Goal: Information Seeking & Learning: Check status

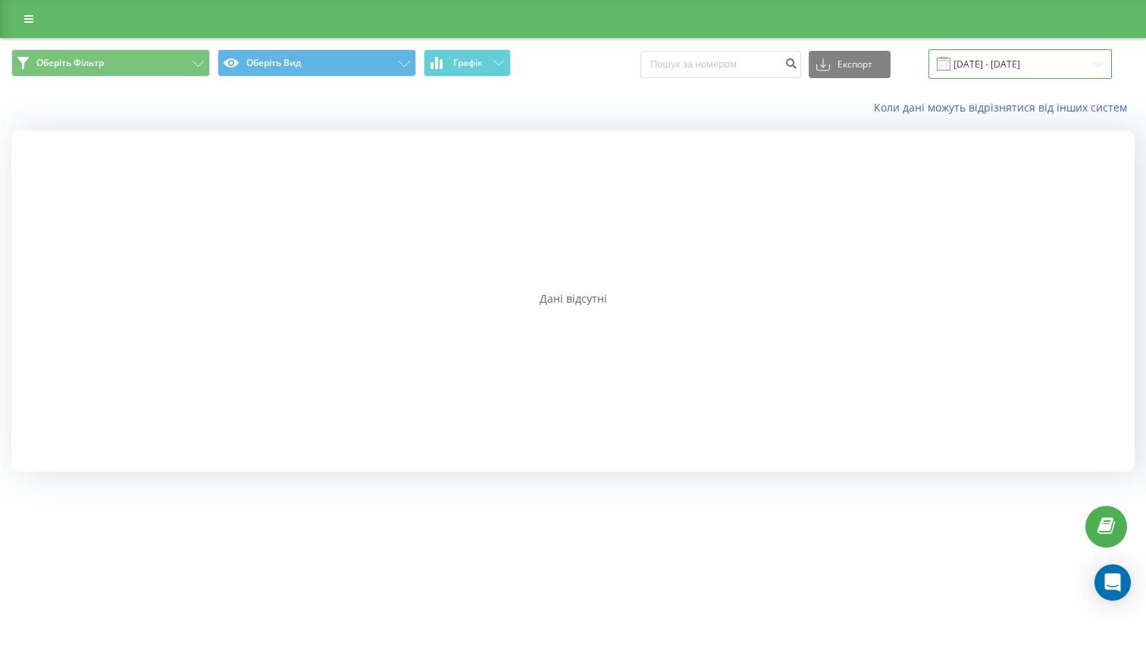
click at [1014, 63] on input "10.09.2025 - 10.09.2025" at bounding box center [1020, 64] width 183 height 30
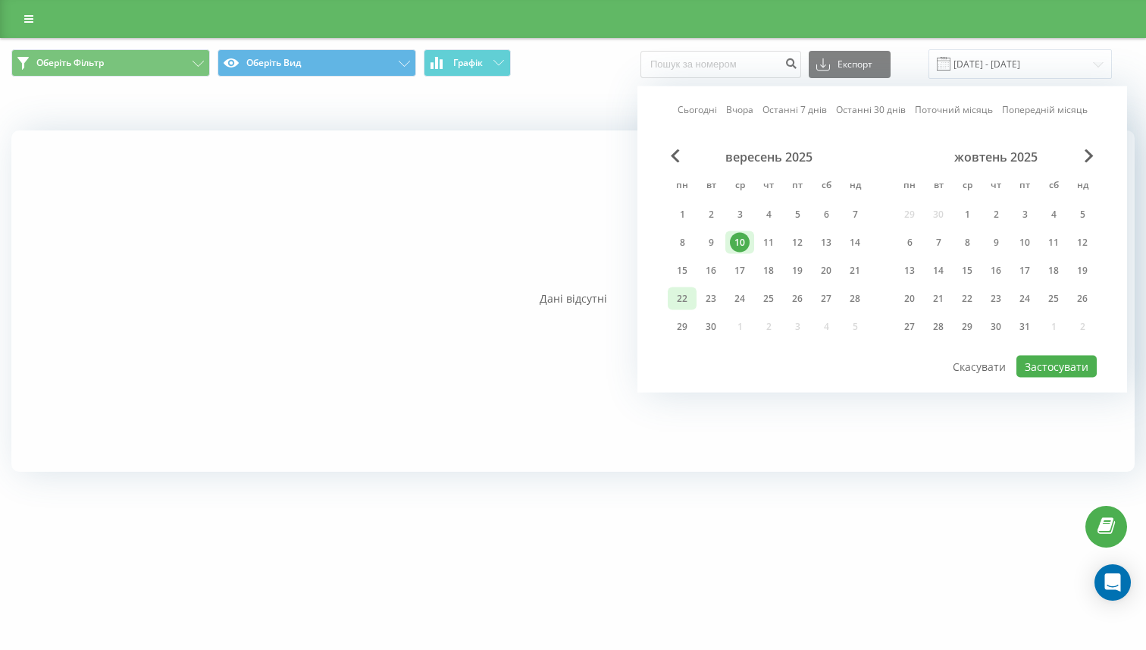
click at [691, 302] on div "22" at bounding box center [682, 299] width 20 height 20
click at [1061, 374] on button "Застосувати" at bounding box center [1057, 367] width 80 height 22
type input "22.09.2025 - 22.09.2025"
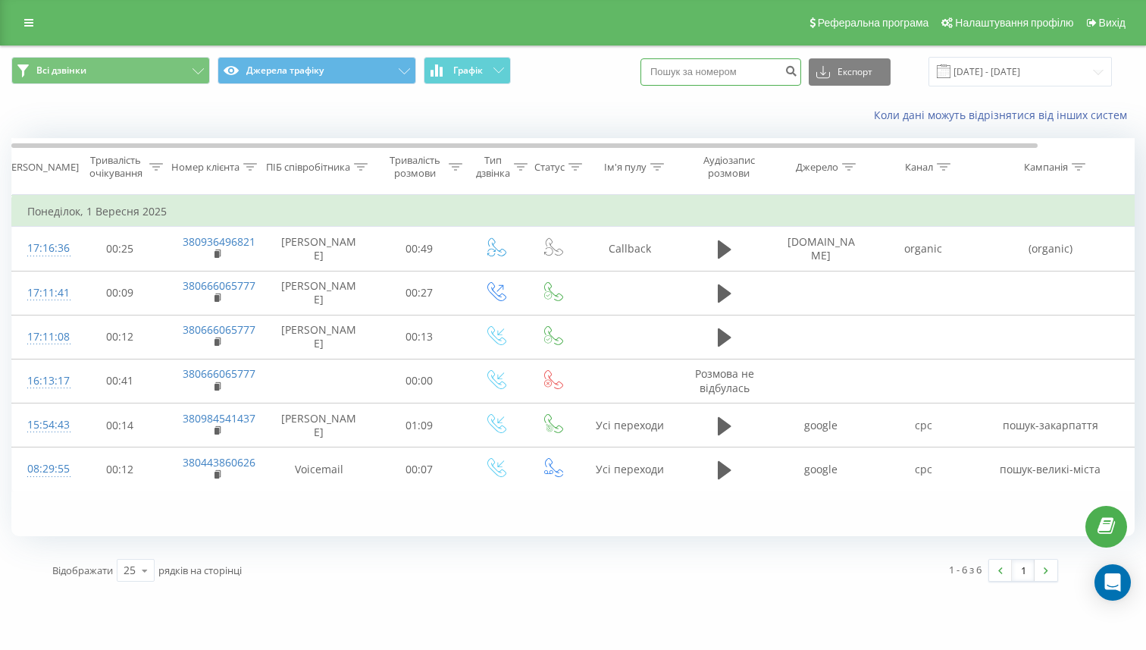
click at [731, 83] on input at bounding box center [721, 71] width 161 height 27
paste input "734069778"
type input "734069778"
click at [1022, 65] on input "01.09.2025 - 01.09.2025" at bounding box center [1020, 72] width 183 height 30
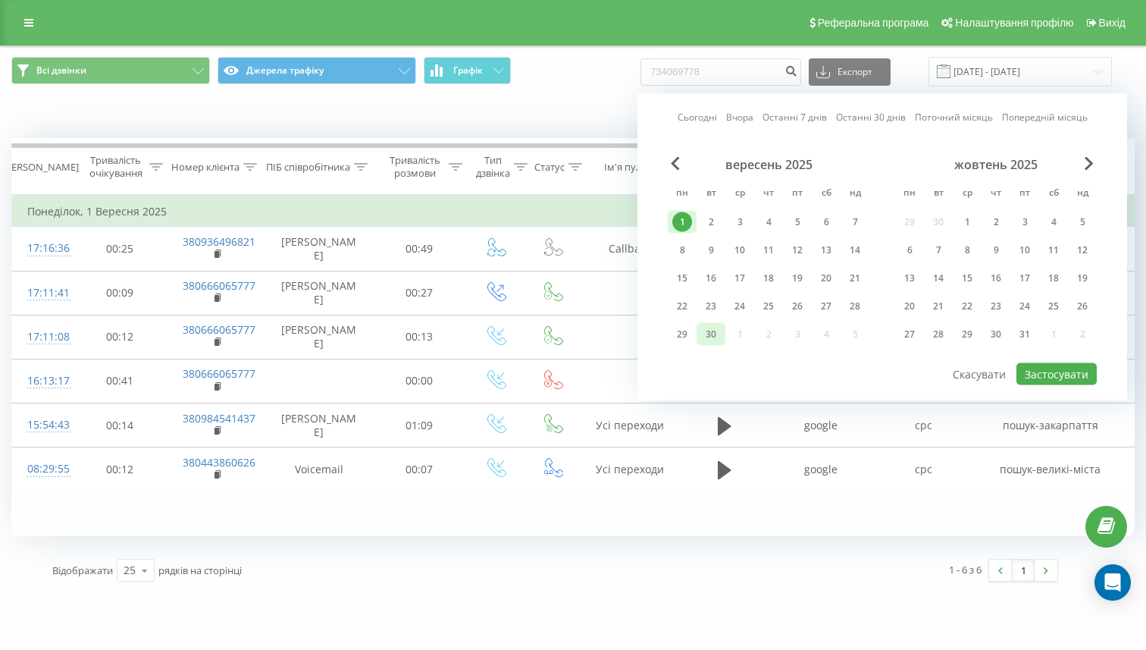
click at [715, 340] on div "30" at bounding box center [711, 334] width 20 height 20
click at [678, 221] on div "1" at bounding box center [682, 222] width 20 height 20
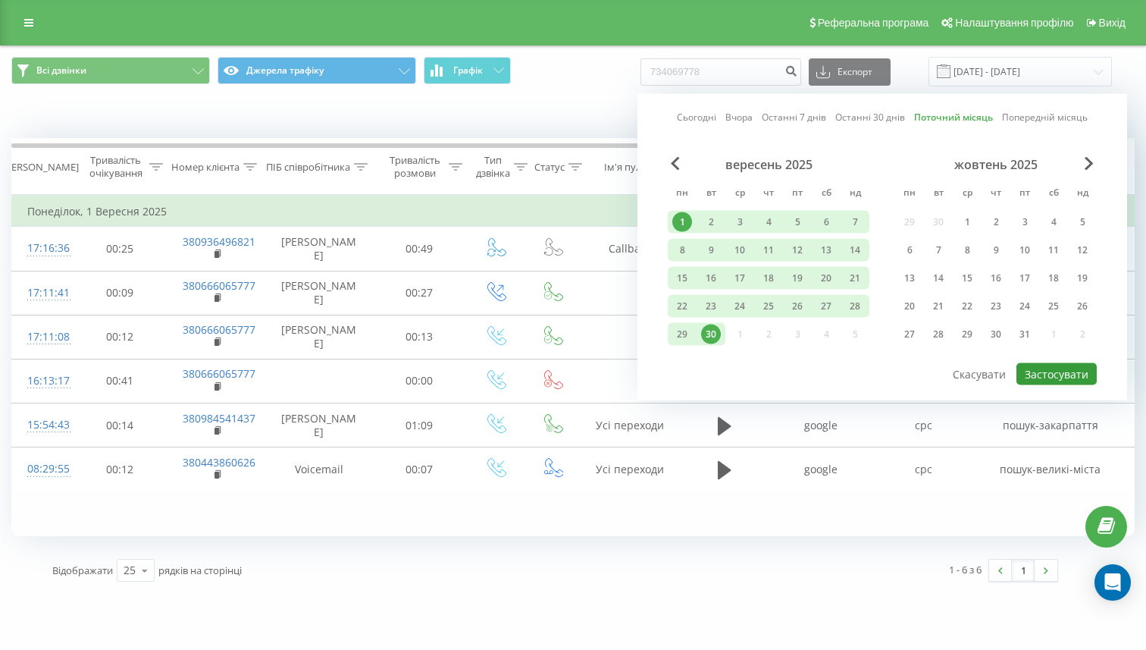
click at [1079, 371] on button "Застосувати" at bounding box center [1057, 374] width 80 height 22
type input "01.09.2025 - 30.09.2025"
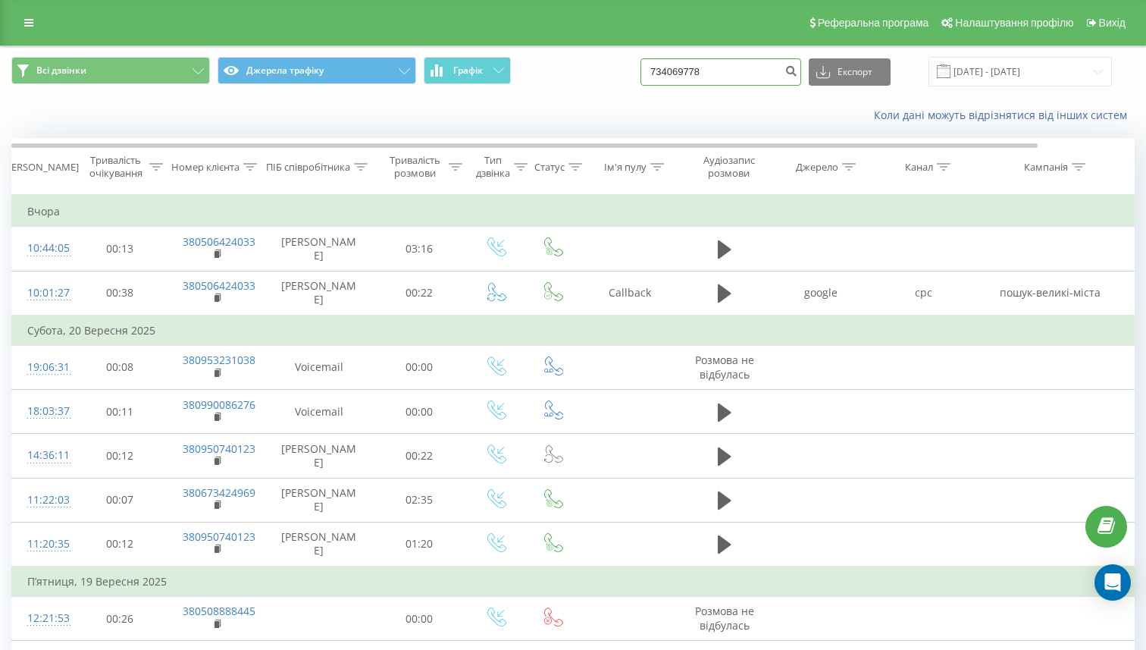
click at [733, 75] on input "734069778" at bounding box center [721, 71] width 161 height 27
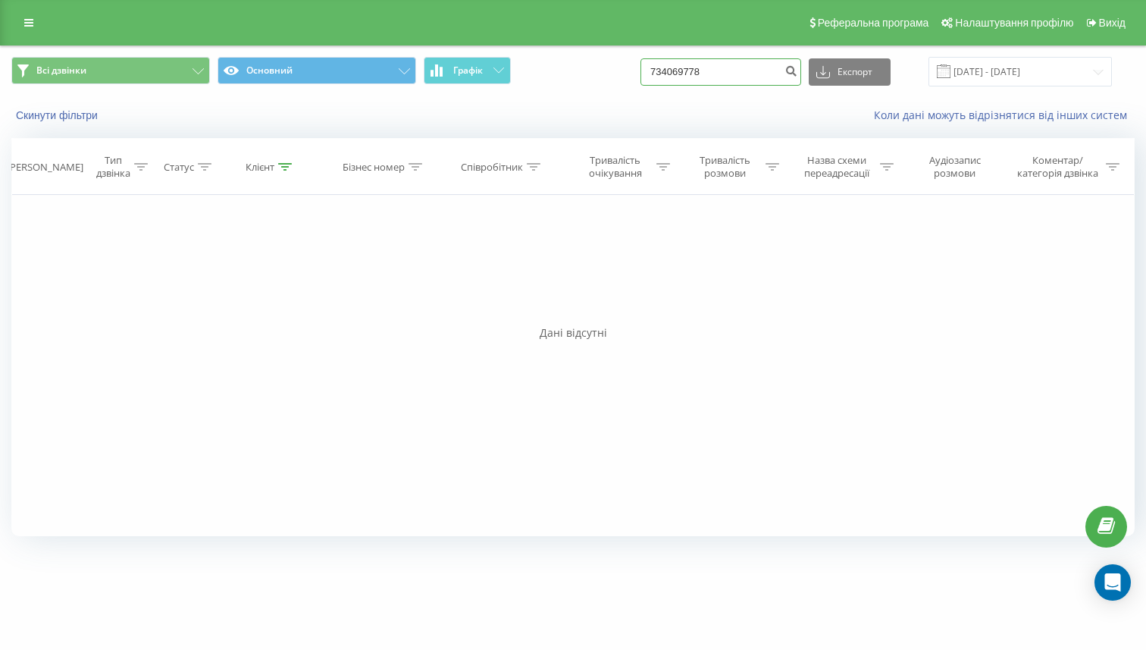
click at [687, 77] on input "734069778" at bounding box center [721, 71] width 161 height 27
type input "0734069778"
click at [746, 76] on input "0734069778" at bounding box center [721, 71] width 161 height 27
click at [798, 70] on icon "submit" at bounding box center [791, 68] width 13 height 9
click at [694, 71] on input "0734069778" at bounding box center [721, 71] width 161 height 27
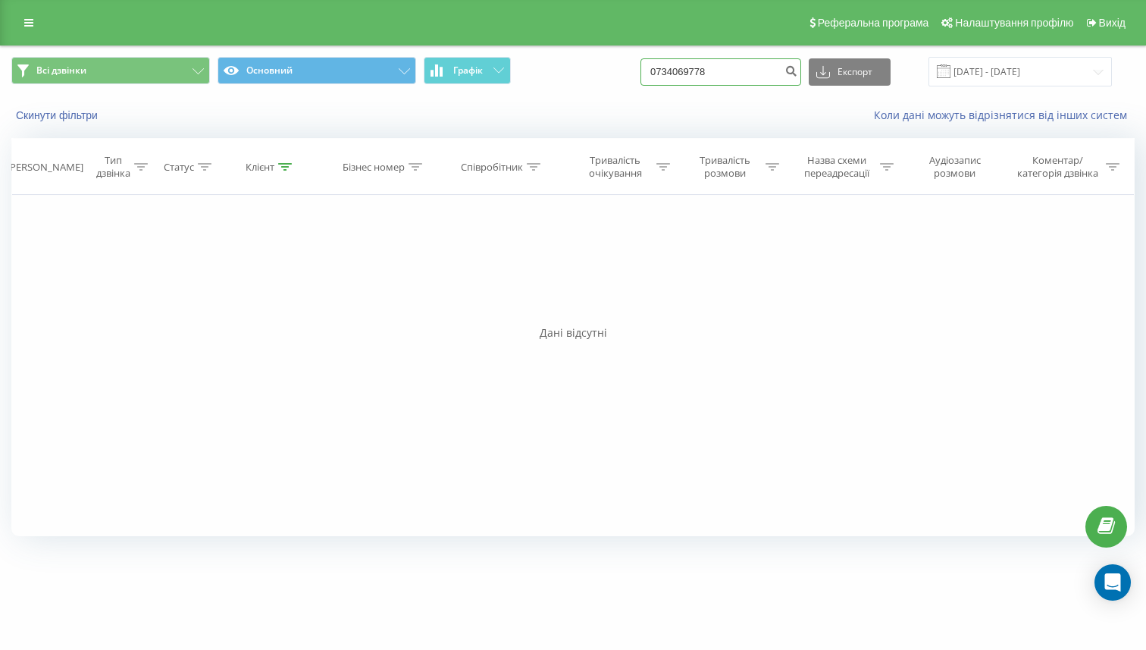
click at [715, 70] on input "0734069778" at bounding box center [721, 71] width 161 height 27
click at [127, 76] on button "Всі дзвінки" at bounding box center [110, 70] width 199 height 27
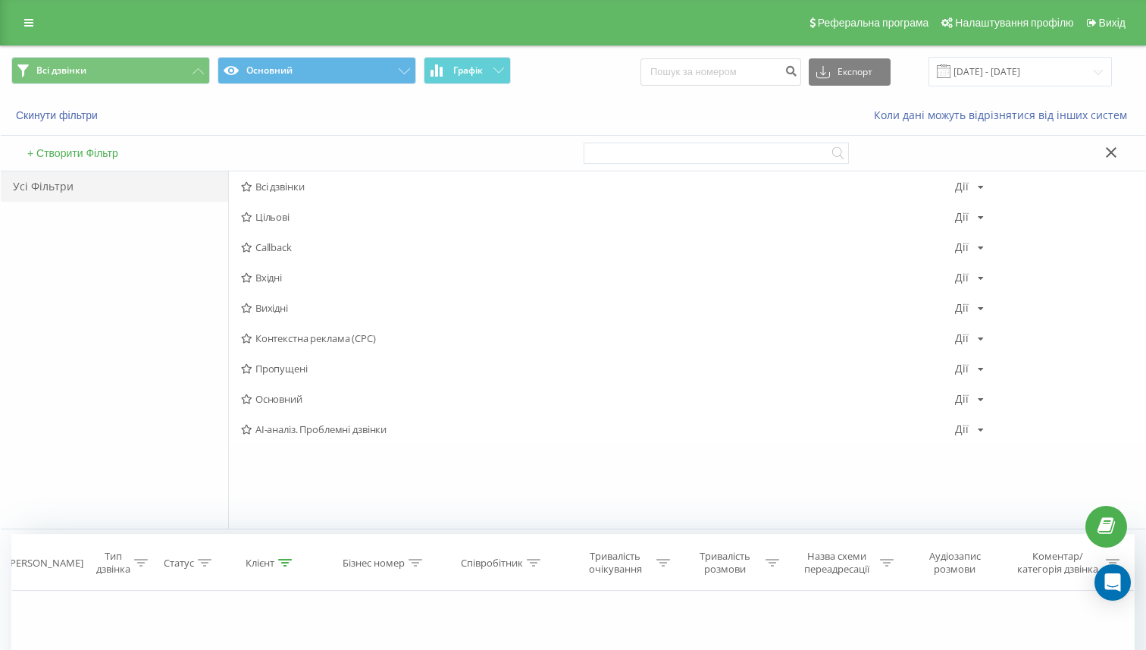
click at [150, 316] on div "Усі Фільтри" at bounding box center [114, 349] width 227 height 357
click at [741, 81] on input at bounding box center [721, 71] width 161 height 27
click at [1001, 57] on input "23.06.2025 - 23.09.2025" at bounding box center [1020, 72] width 183 height 30
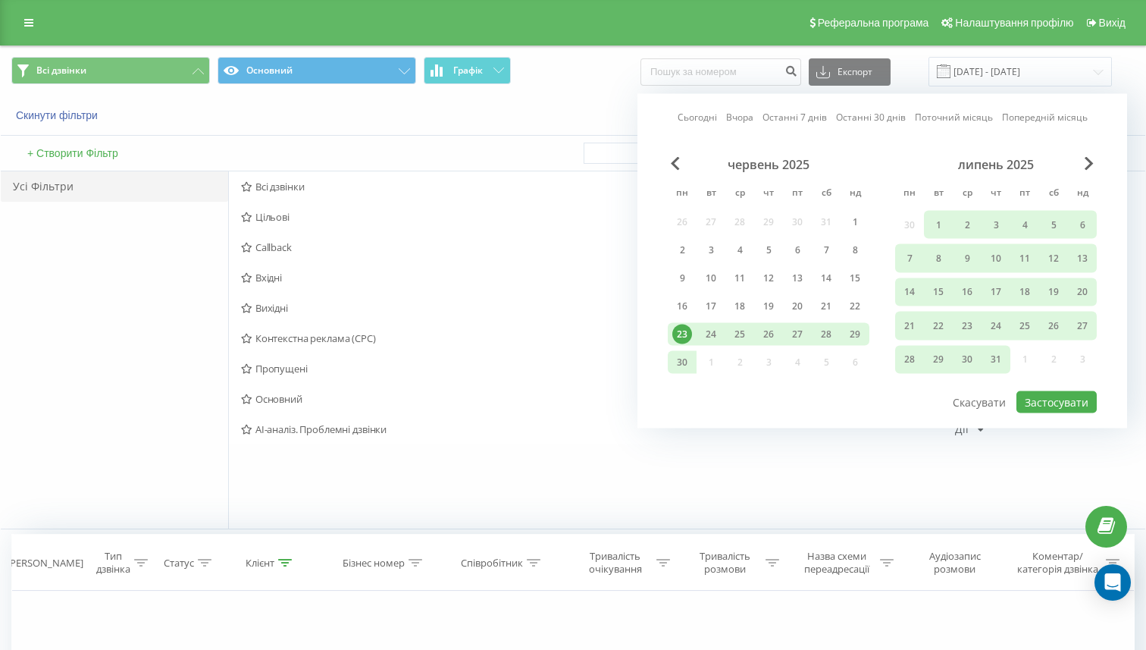
click at [1024, 354] on div "липень 2025 пн вт ср чт пт сб нд 30 1 2 3 4 5 6 7 8 9 10 11 12 13 14 15 16 17 1…" at bounding box center [996, 268] width 202 height 222
click at [971, 404] on button "Скасувати" at bounding box center [980, 402] width 70 height 22
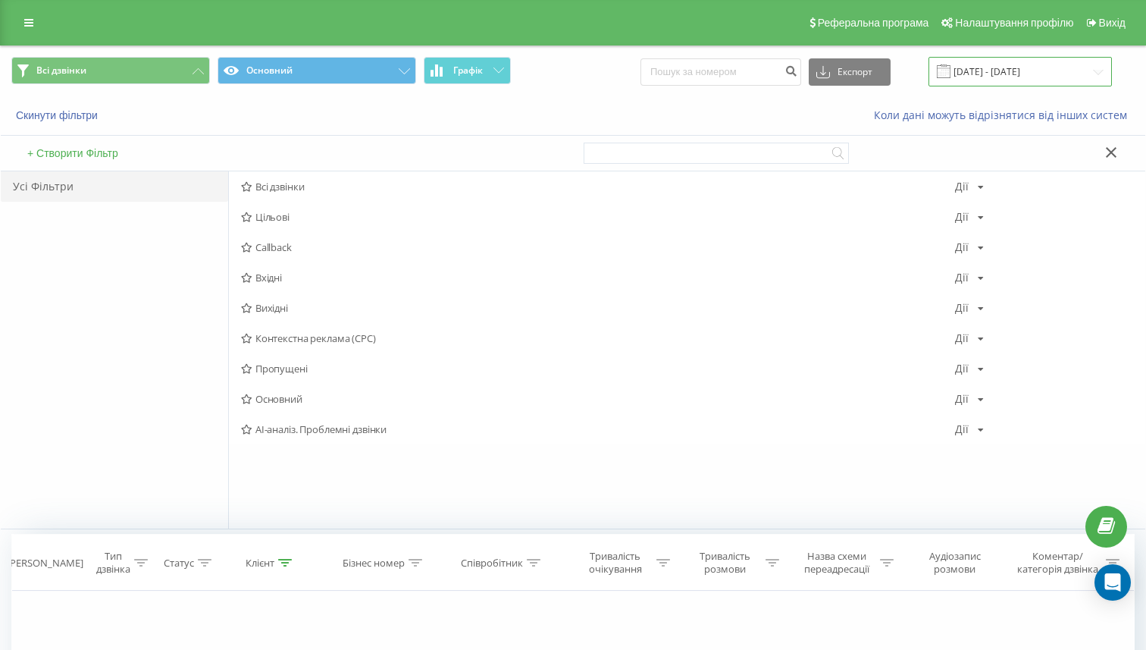
click at [1011, 60] on input "23.06.2025 - 23.09.2025" at bounding box center [1020, 72] width 183 height 30
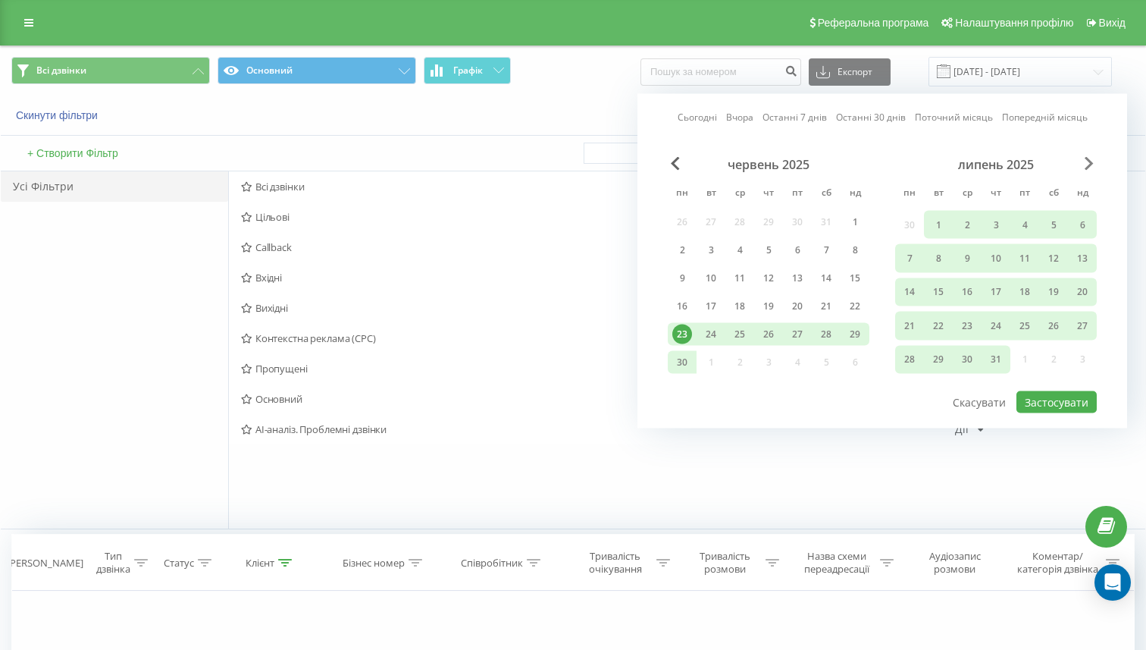
click at [1086, 164] on span "Next Month" at bounding box center [1089, 164] width 9 height 14
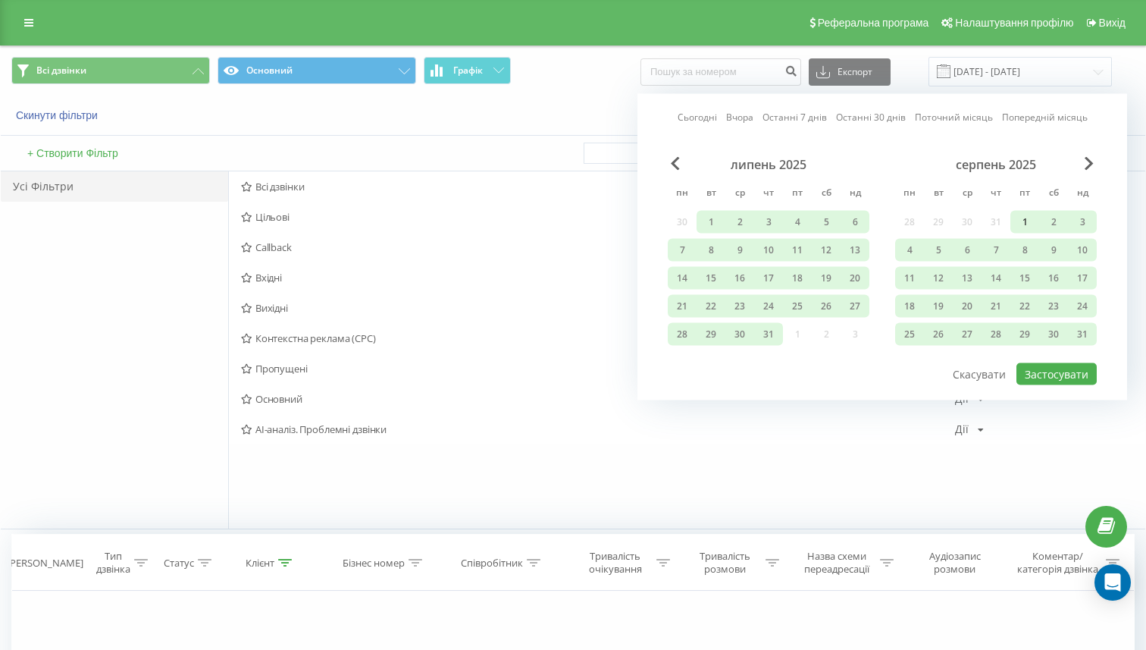
click at [1019, 222] on div "1" at bounding box center [1025, 222] width 20 height 20
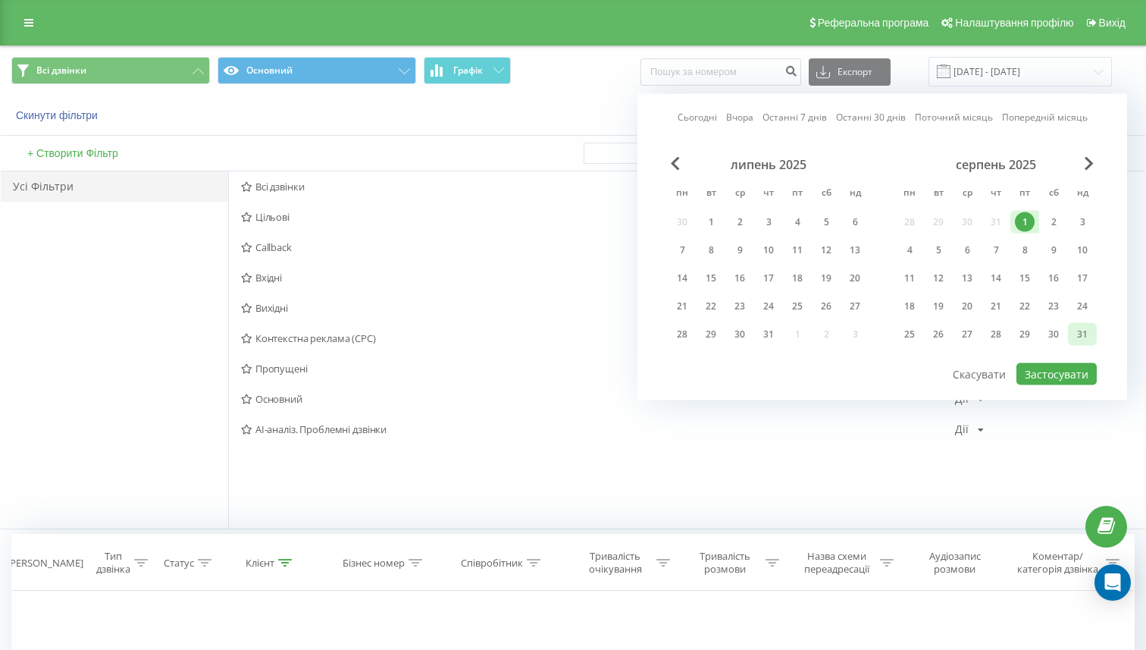
click at [1080, 334] on div "31" at bounding box center [1083, 334] width 20 height 20
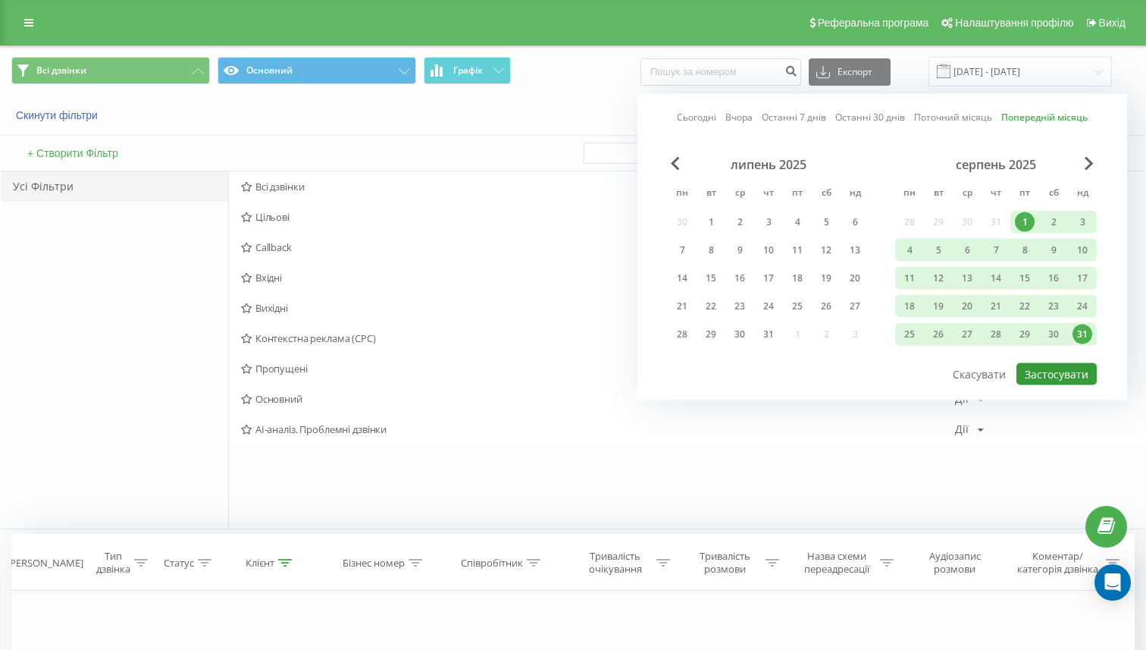
click at [1065, 381] on button "Застосувати" at bounding box center [1057, 374] width 80 height 22
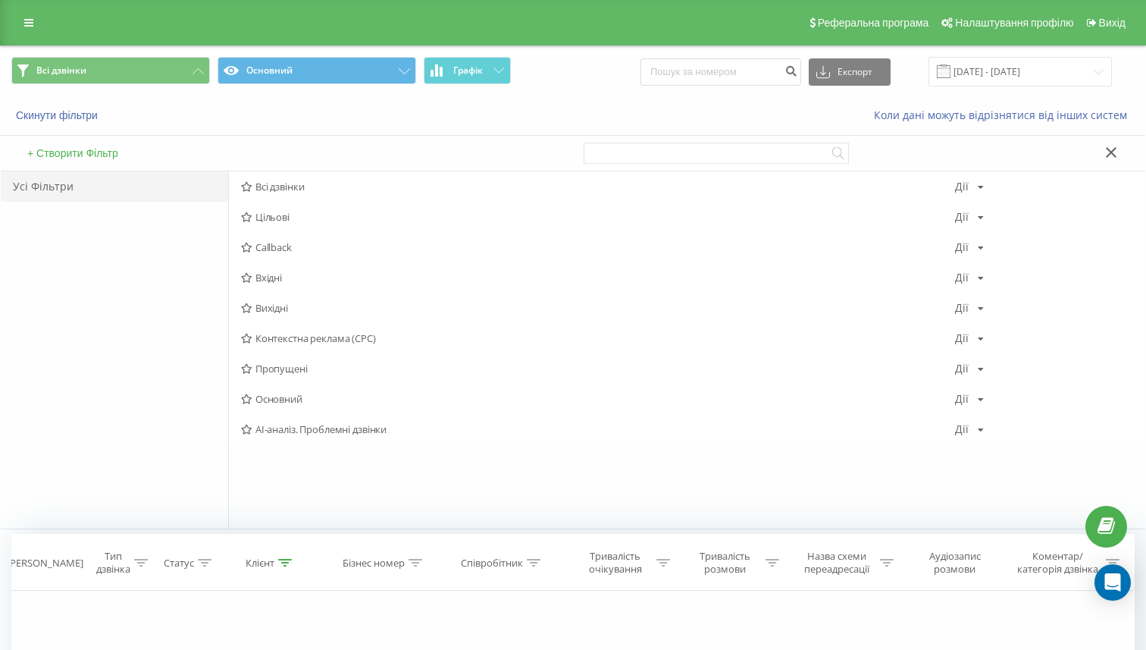
click at [638, 105] on div "Скинути фільтри Коли дані можуть відрізнятися вiд інших систем" at bounding box center [573, 115] width 1145 height 36
click at [1052, 64] on input "01.08.2025 - 31.08.2025" at bounding box center [1020, 72] width 183 height 30
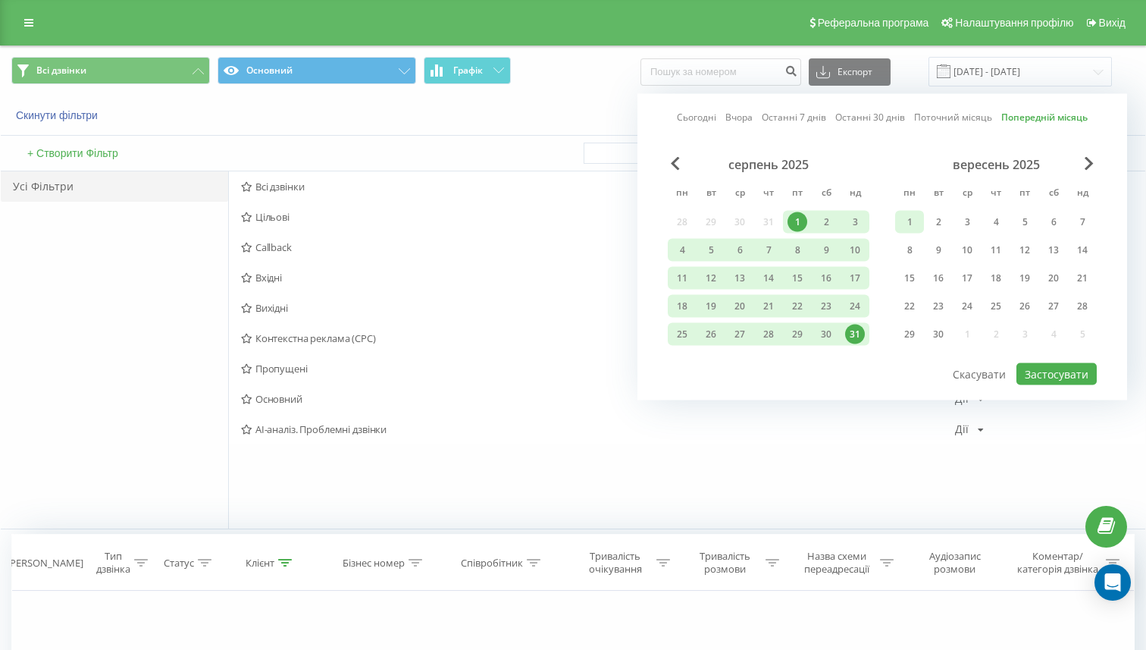
click at [917, 218] on div "1" at bounding box center [910, 222] width 20 height 20
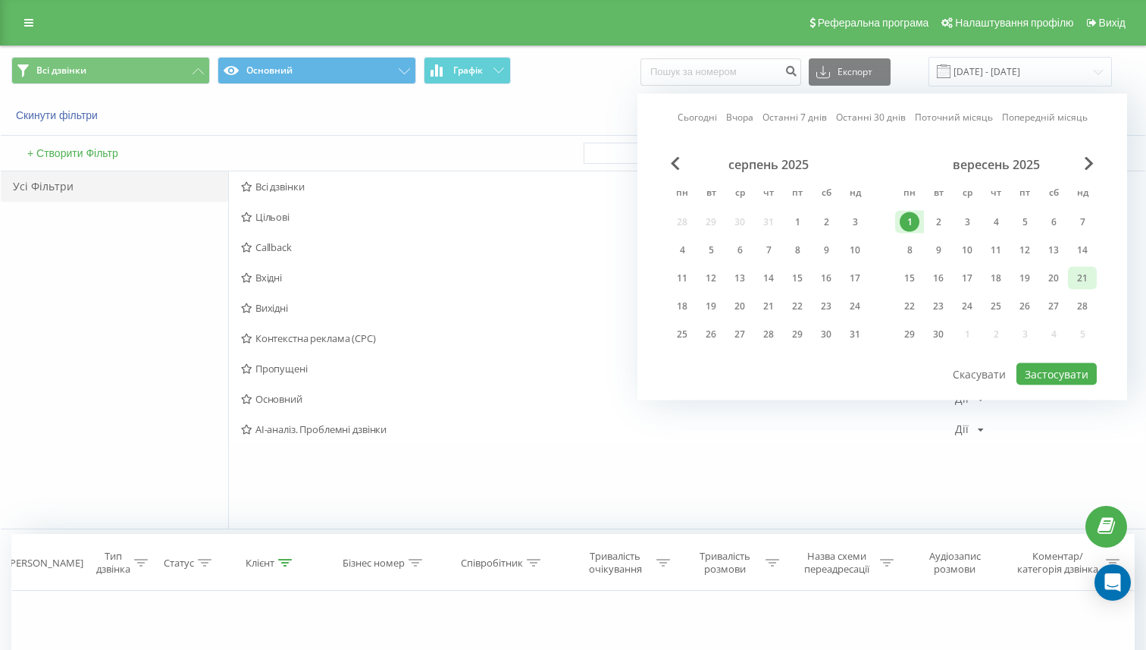
click at [1091, 284] on div "21" at bounding box center [1083, 278] width 20 height 20
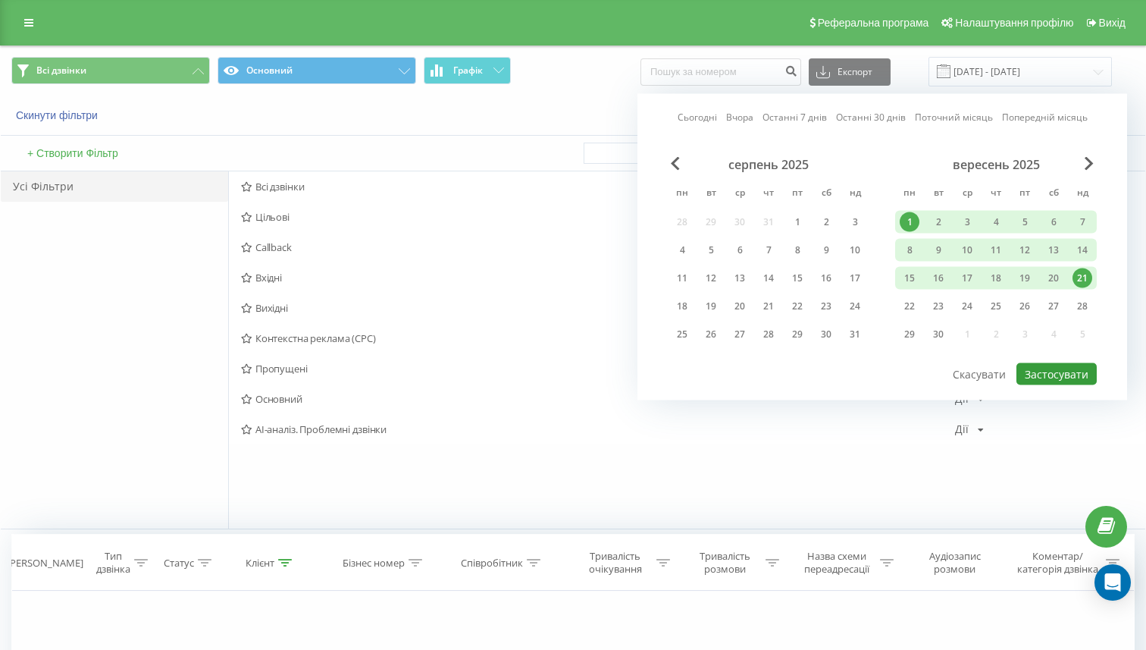
click at [1049, 367] on button "Застосувати" at bounding box center [1057, 374] width 80 height 22
type input "[DATE] - [DATE]"
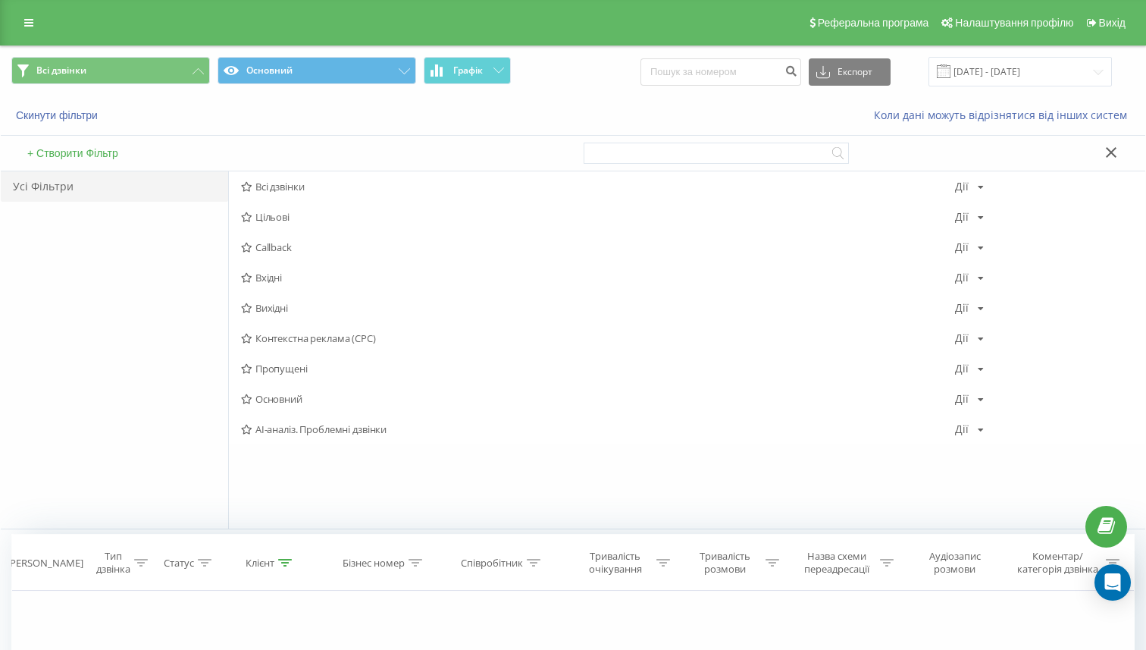
click at [425, 119] on div "Скинути фільтри" at bounding box center [215, 115] width 429 height 15
click at [249, 193] on div "Всі дзвінки [PERSON_NAME] Копіювати Видалити За замовчуванням Поділитися" at bounding box center [687, 186] width 917 height 30
click at [359, 182] on span "Всі дзвінки" at bounding box center [598, 186] width 714 height 11
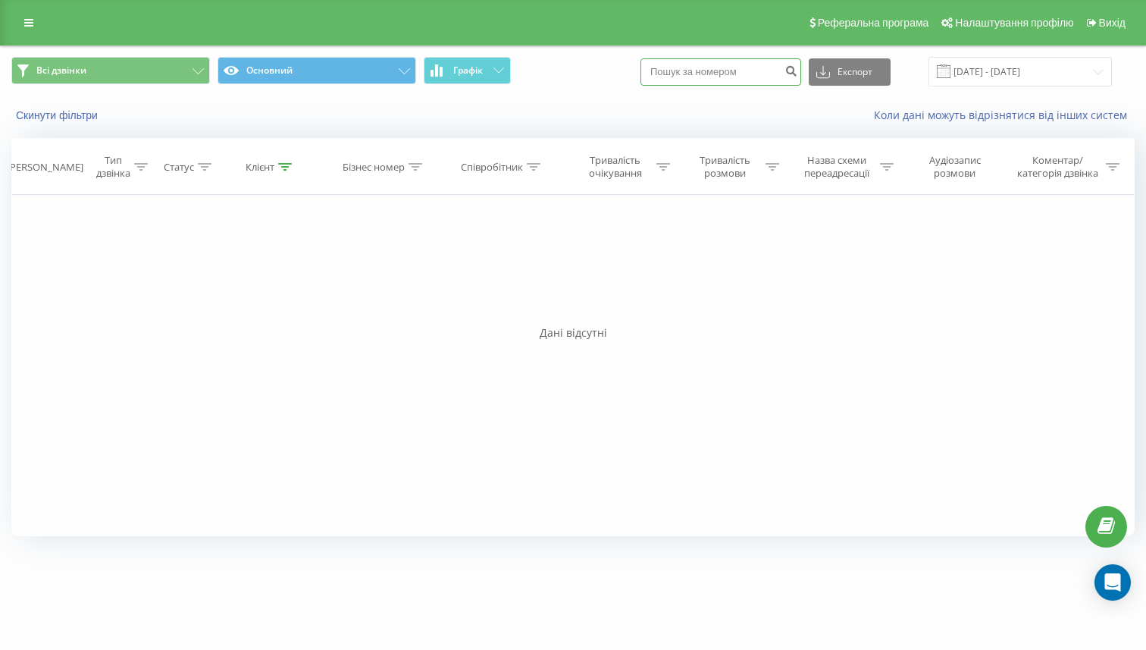
click at [782, 74] on input at bounding box center [721, 71] width 161 height 27
click at [830, 76] on icon at bounding box center [824, 71] width 14 height 15
click at [738, 102] on div "Скинути фільтри Коли дані можуть відрізнятися вiд інших систем" at bounding box center [573, 115] width 1145 height 36
click at [472, 69] on span "Графік" at bounding box center [468, 70] width 30 height 11
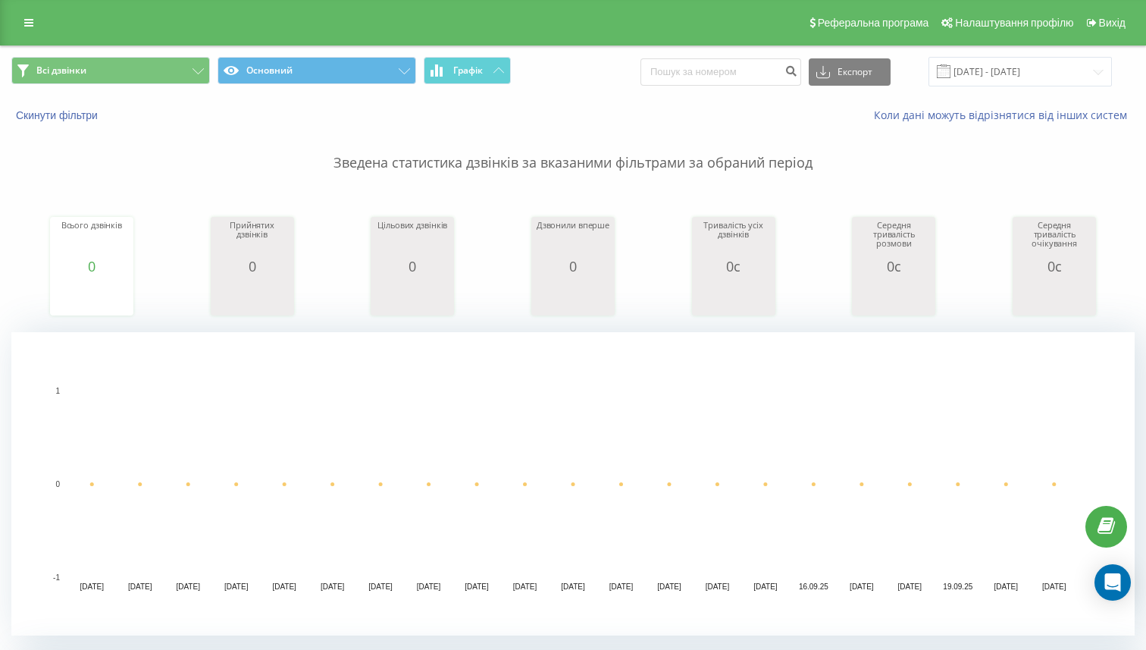
click at [96, 55] on div "Всі дзвінки Основний Графік Експорт .csv .xls .xlsx 01.09.2025 - 21.09.2025" at bounding box center [573, 71] width 1145 height 51
click at [91, 87] on div "Всі дзвінки Основний Графік Експорт .csv .xls .xlsx 01.09.2025 - 21.09.2025" at bounding box center [573, 71] width 1145 height 51
click at [91, 71] on button "Всі дзвінки" at bounding box center [110, 70] width 199 height 27
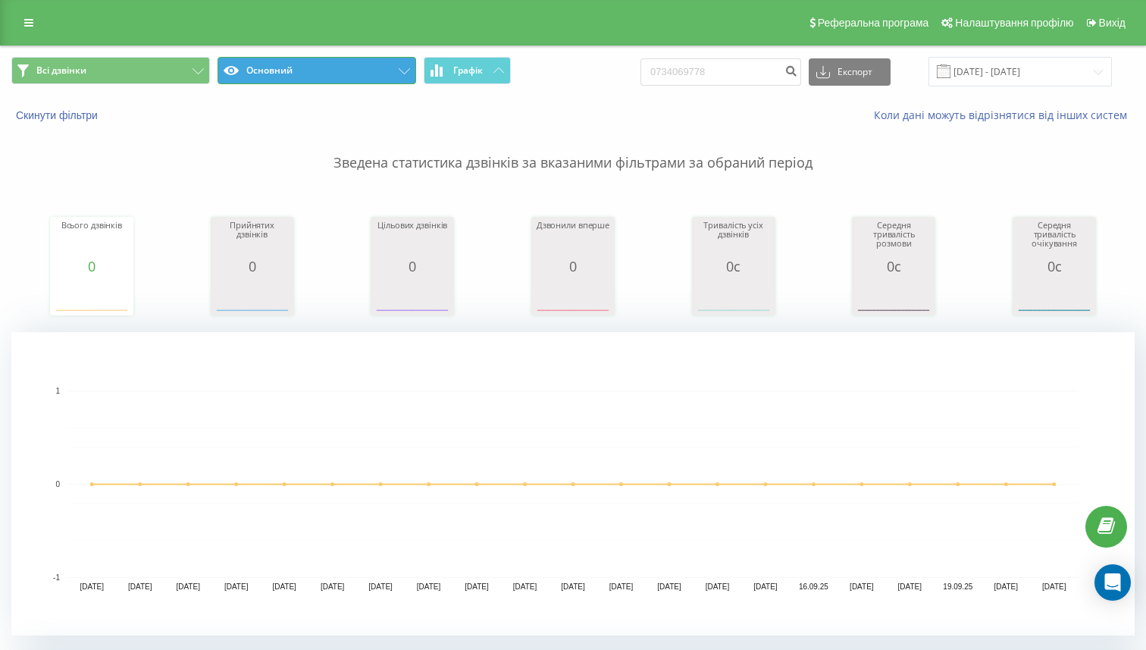
click at [243, 65] on button "Основний" at bounding box center [317, 70] width 199 height 27
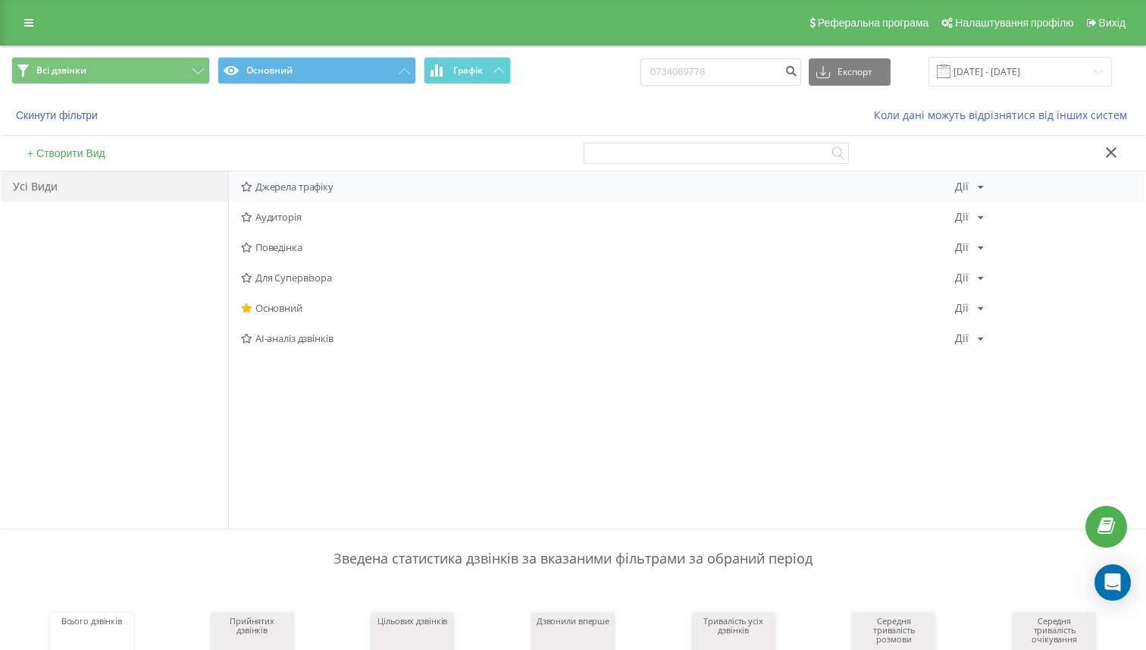
click at [239, 185] on div "Джерела трафіку [PERSON_NAME] Копіювати Видалити За замовчуванням Поділитися" at bounding box center [687, 186] width 917 height 30
click at [249, 191] on icon at bounding box center [246, 187] width 11 height 10
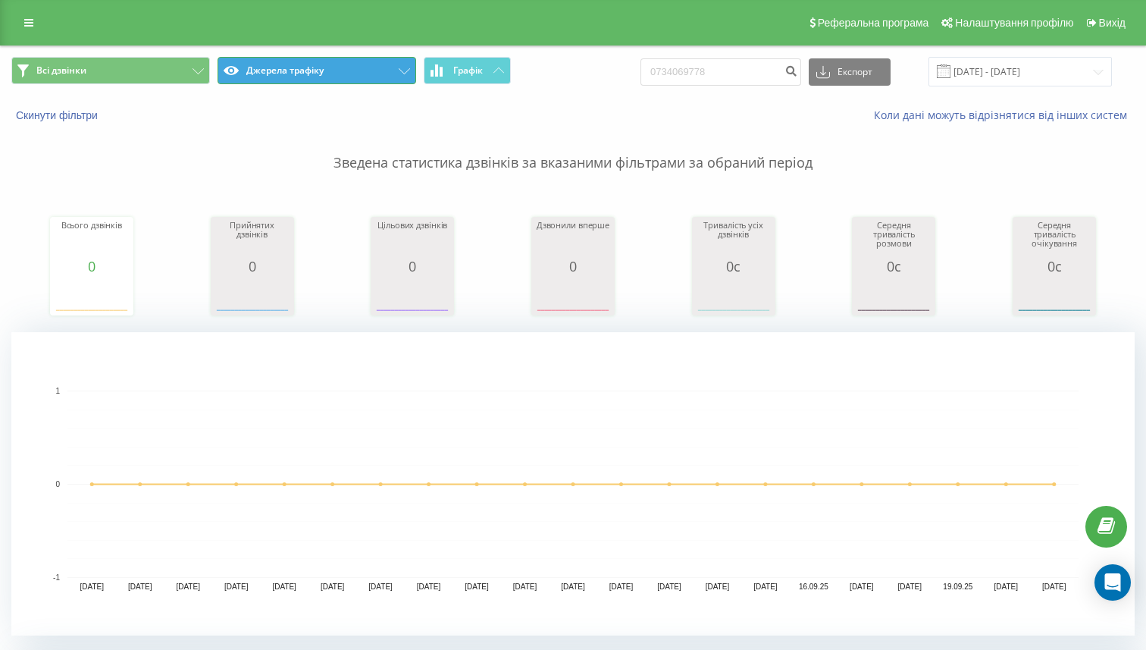
click at [260, 66] on button "Джерела трафіку" at bounding box center [317, 70] width 199 height 27
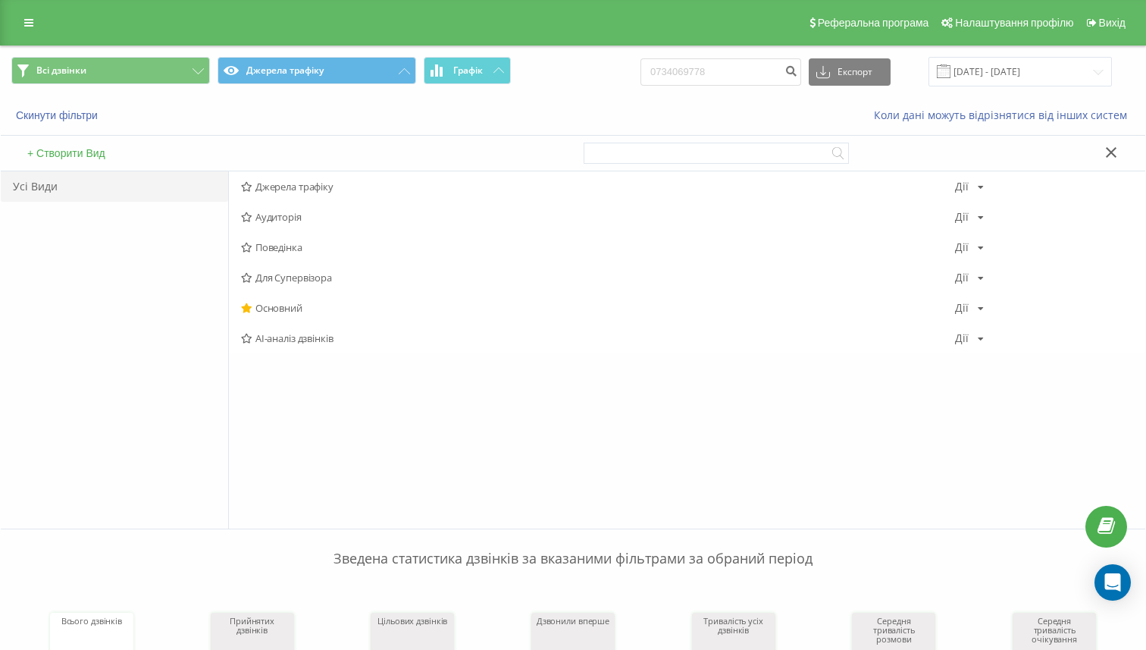
click at [107, 187] on div "Усі Види" at bounding box center [114, 186] width 227 height 30
click at [103, 78] on button "Всі дзвінки" at bounding box center [110, 70] width 199 height 27
click at [237, 184] on div "Всі дзвінки [PERSON_NAME] Копіювати Видалити За замовчуванням Поділитися" at bounding box center [687, 186] width 917 height 30
click at [245, 184] on icon at bounding box center [246, 187] width 11 height 10
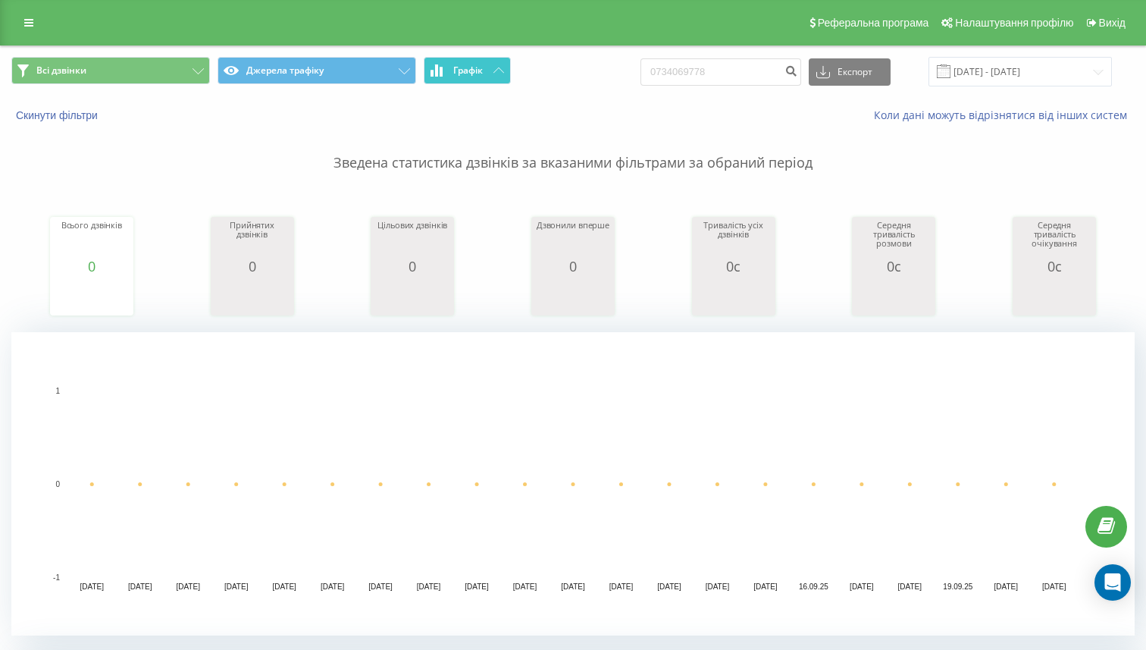
click at [474, 73] on span "Графік" at bounding box center [468, 70] width 30 height 11
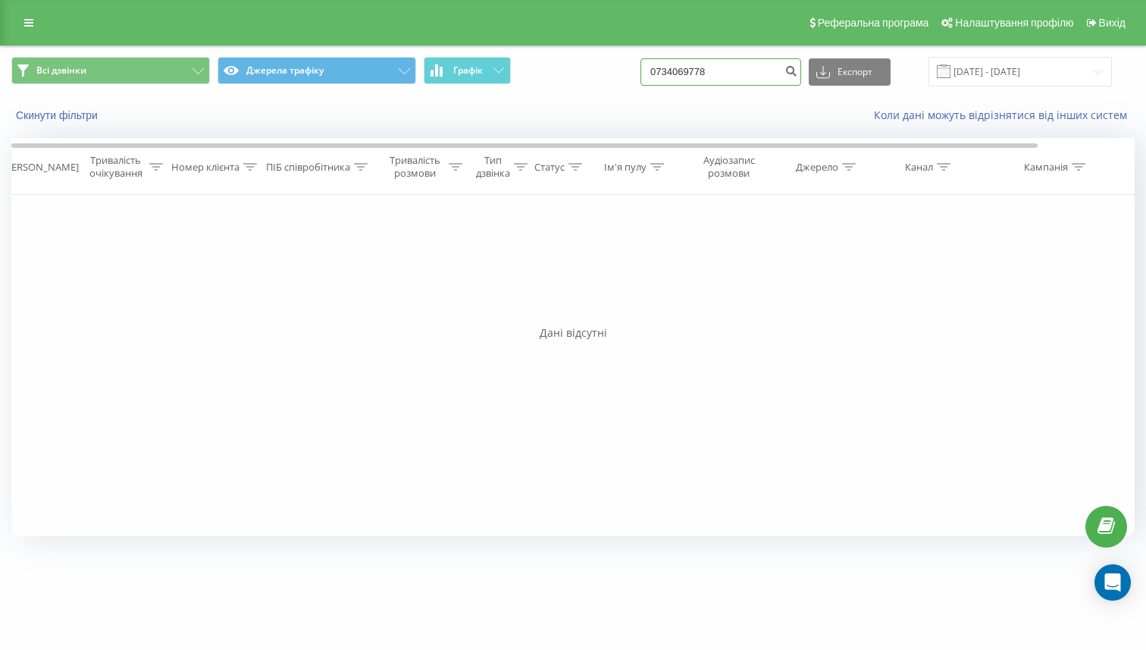
click at [731, 74] on input "0734069778" at bounding box center [721, 71] width 161 height 27
click at [625, 94] on div "Всі дзвінки Джерела трафіку Графік Експорт .csv .xls .xlsx [DATE] - [DATE]" at bounding box center [573, 71] width 1145 height 51
